Goal: Transaction & Acquisition: Purchase product/service

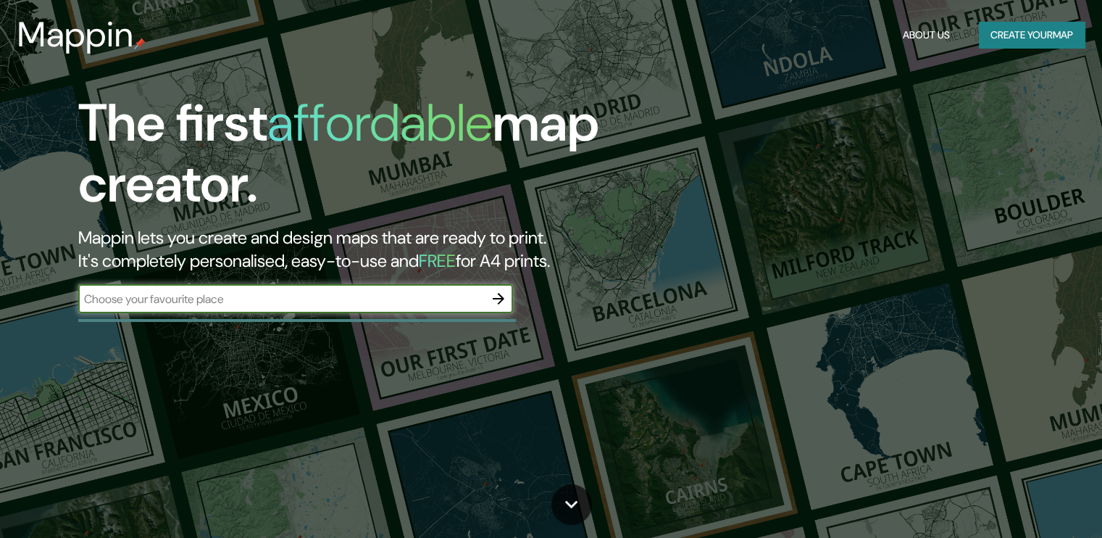
click at [502, 307] on button "button" at bounding box center [498, 298] width 29 height 29
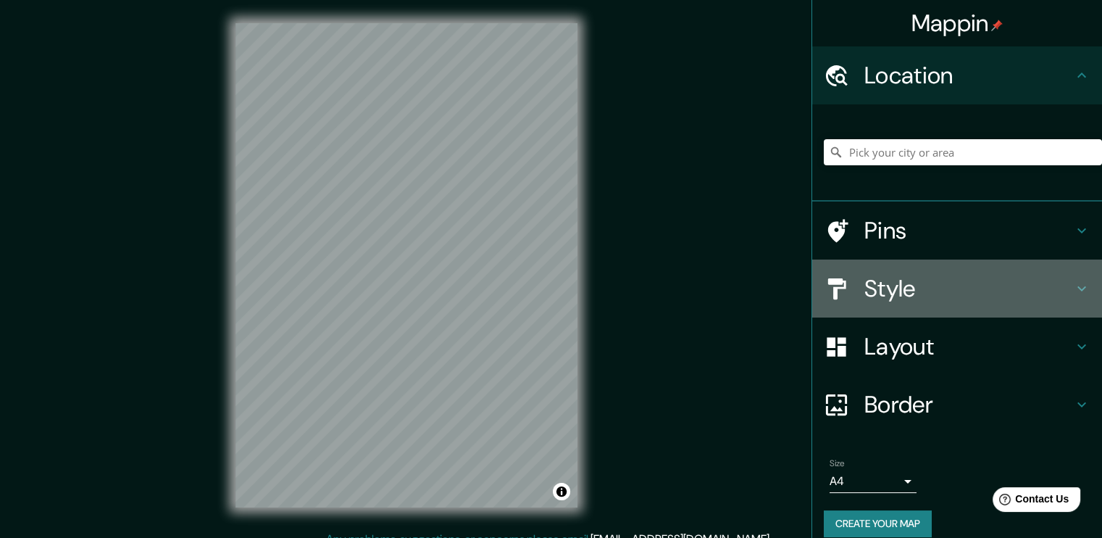
click at [906, 297] on h4 "Style" at bounding box center [968, 288] width 209 height 29
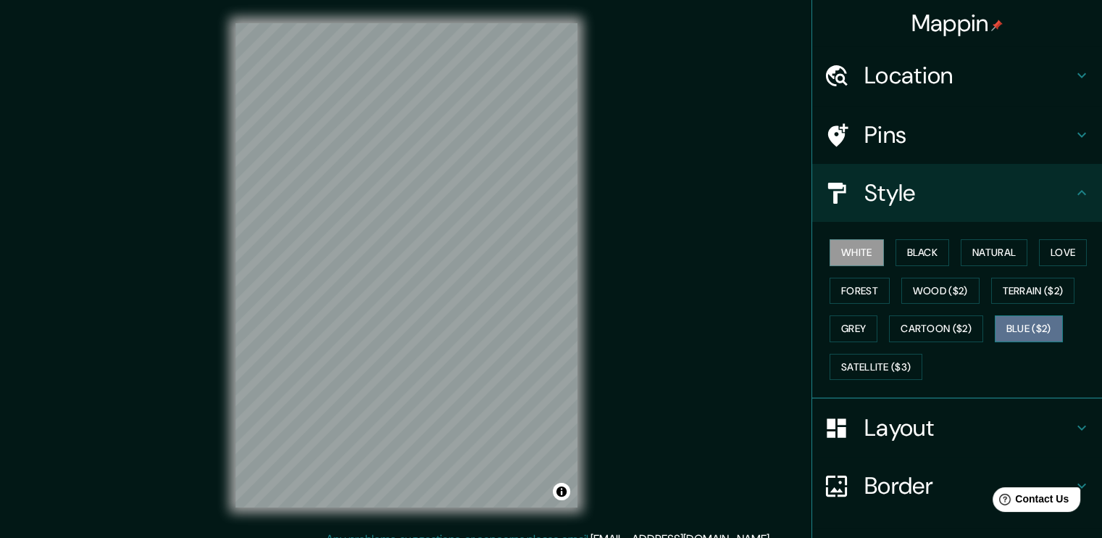
click at [1000, 317] on button "Blue ($2)" at bounding box center [1029, 328] width 68 height 27
click at [924, 438] on h4 "Layout" at bounding box center [968, 427] width 209 height 29
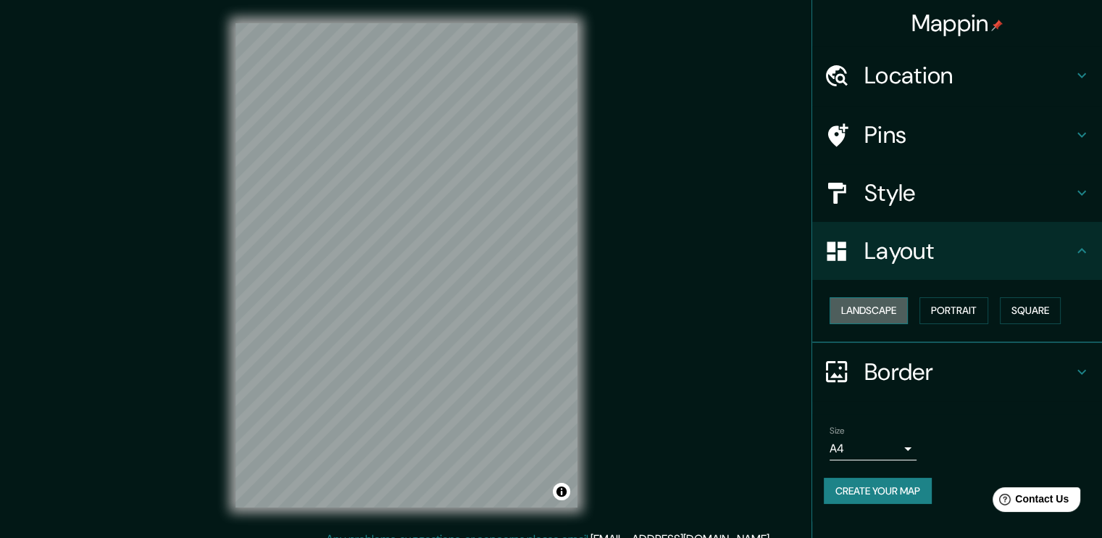
click at [874, 306] on button "Landscape" at bounding box center [868, 310] width 78 height 27
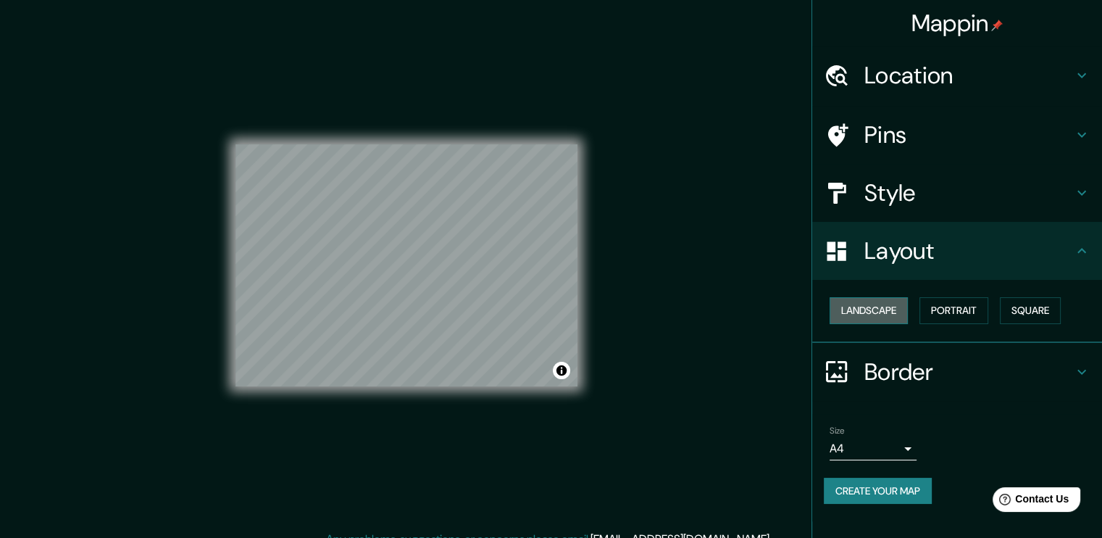
click at [874, 306] on button "Landscape" at bounding box center [868, 310] width 78 height 27
click at [949, 314] on button "Portrait" at bounding box center [953, 310] width 69 height 27
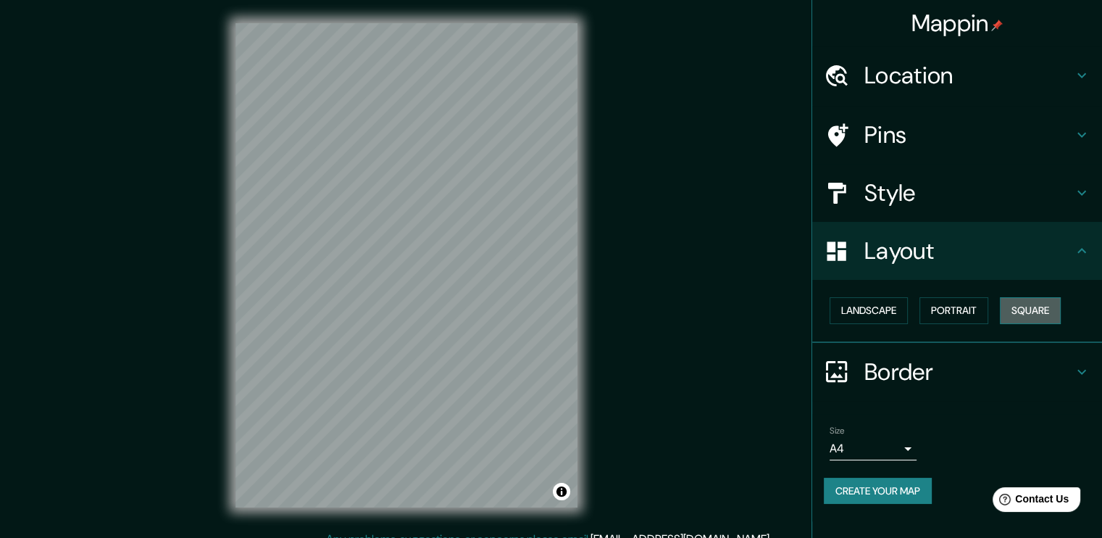
click at [1032, 308] on button "Square" at bounding box center [1030, 310] width 61 height 27
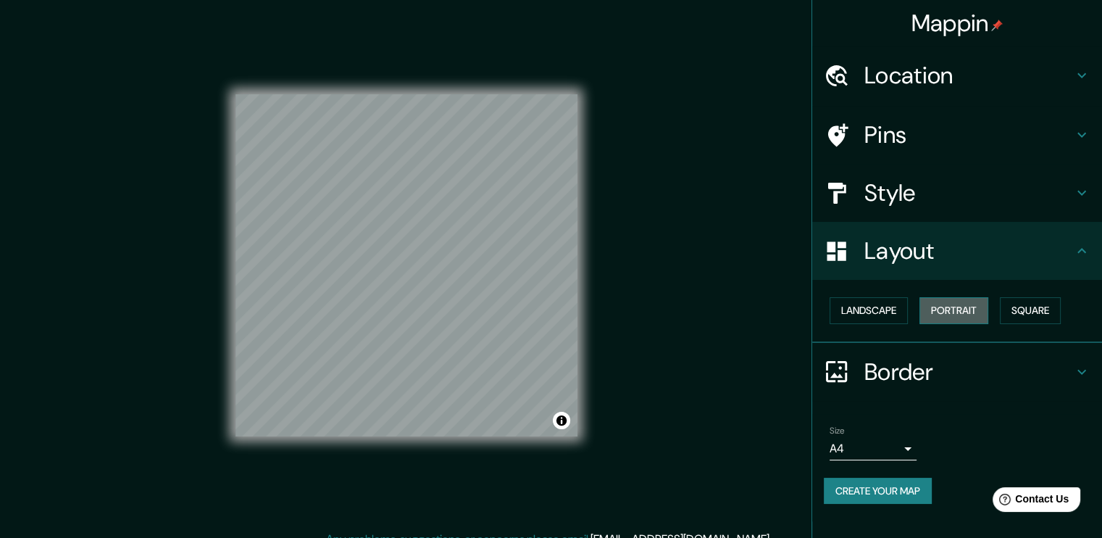
click at [945, 302] on button "Portrait" at bounding box center [953, 310] width 69 height 27
